Goal: Find specific page/section: Find specific page/section

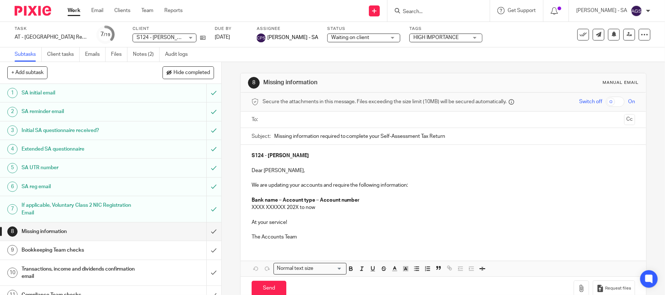
click at [429, 3] on div at bounding box center [438, 11] width 102 height 22
click at [432, 7] on form at bounding box center [441, 10] width 78 height 9
click at [426, 12] on input "Search" at bounding box center [435, 12] width 66 height 7
type input "dr. mari"
click at [464, 28] on link at bounding box center [465, 31] width 129 height 17
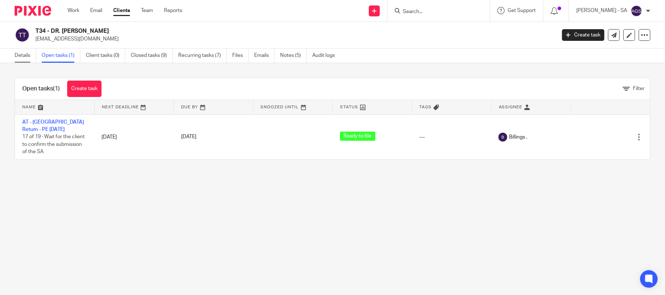
click at [23, 52] on link "Details" at bounding box center [26, 56] width 22 height 14
